Goal: Transaction & Acquisition: Purchase product/service

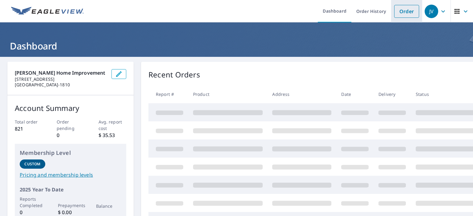
click at [397, 10] on link "Order" at bounding box center [406, 11] width 25 height 13
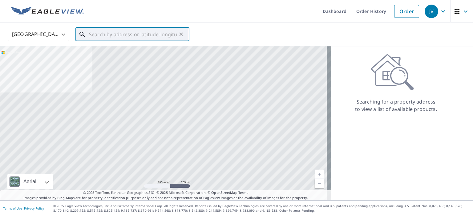
drag, startPoint x: 122, startPoint y: 38, endPoint x: 121, endPoint y: 34, distance: 4.1
click at [121, 35] on input "text" at bounding box center [133, 34] width 88 height 17
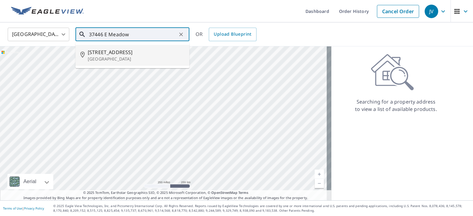
click at [113, 55] on span "[STREET_ADDRESS]" at bounding box center [136, 52] width 97 height 7
type input "[STREET_ADDRESS][PERSON_NAME]"
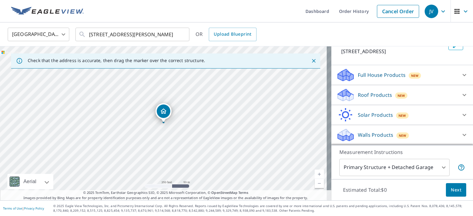
scroll to position [52, 0]
click at [462, 96] on icon at bounding box center [464, 95] width 4 height 2
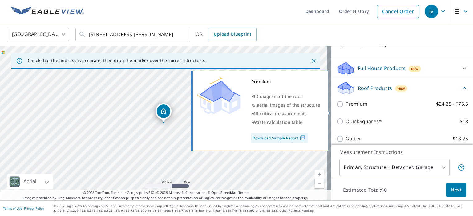
click at [336, 108] on input "Premium $24.25 - $75.5" at bounding box center [340, 104] width 9 height 7
checkbox input "true"
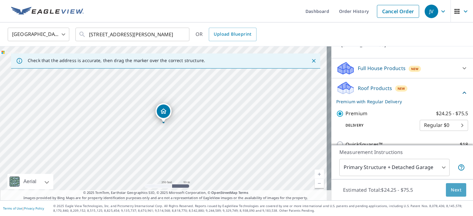
click at [451, 189] on span "Next" at bounding box center [456, 191] width 10 height 8
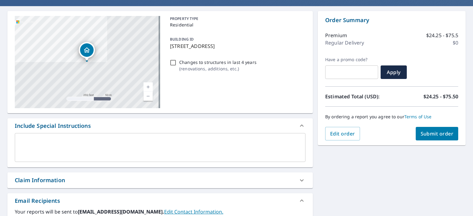
scroll to position [62, 0]
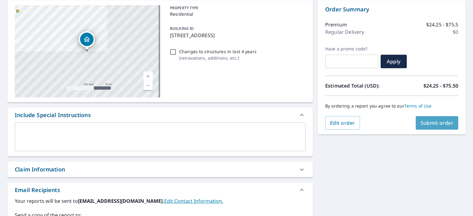
click at [421, 125] on span "Submit order" at bounding box center [436, 123] width 33 height 7
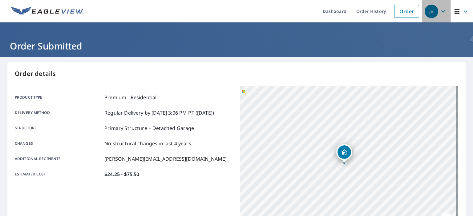
click at [441, 12] on icon "button" at bounding box center [443, 11] width 4 height 2
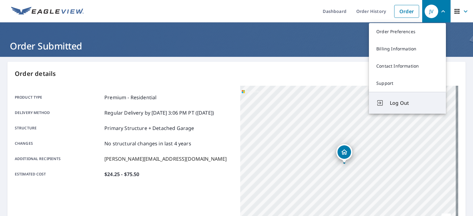
click at [396, 105] on span "Log Out" at bounding box center [414, 102] width 49 height 7
